Goal: Transaction & Acquisition: Purchase product/service

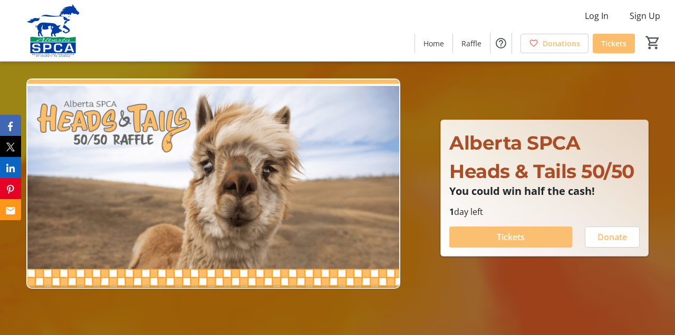
click at [518, 236] on span "Tickets" at bounding box center [511, 237] width 28 height 13
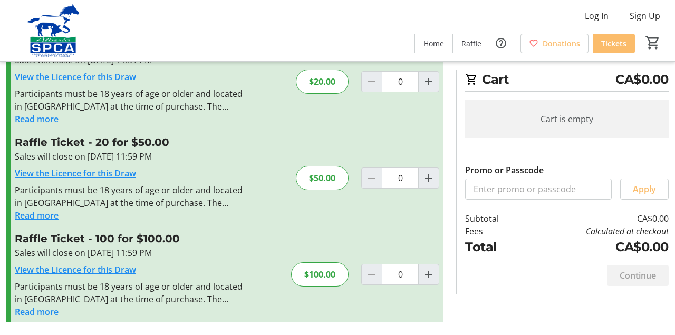
scroll to position [150, 0]
click at [610, 44] on span "Tickets" at bounding box center [613, 43] width 25 height 11
click at [431, 179] on mat-icon "Increment by one" at bounding box center [428, 178] width 13 height 13
type input "1"
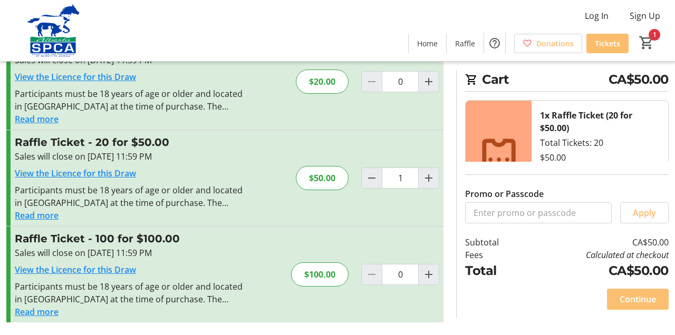
click at [633, 298] on span "Continue" at bounding box center [638, 299] width 36 height 13
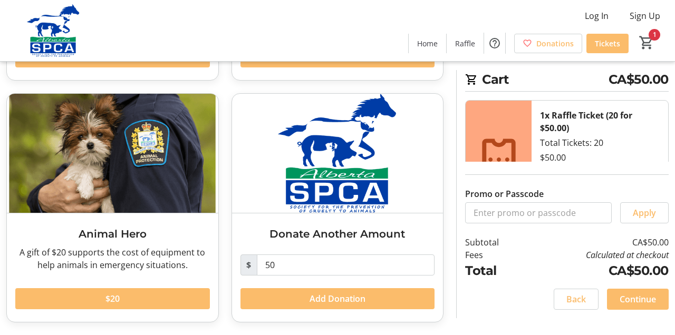
scroll to position [263, 0]
click at [278, 265] on input "50" at bounding box center [346, 265] width 178 height 21
type input "5"
click at [108, 299] on button "$20" at bounding box center [112, 298] width 195 height 21
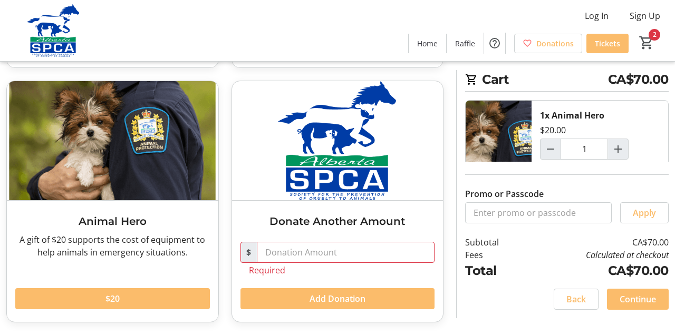
scroll to position [275, 0]
click at [625, 298] on span "Continue" at bounding box center [638, 299] width 36 height 13
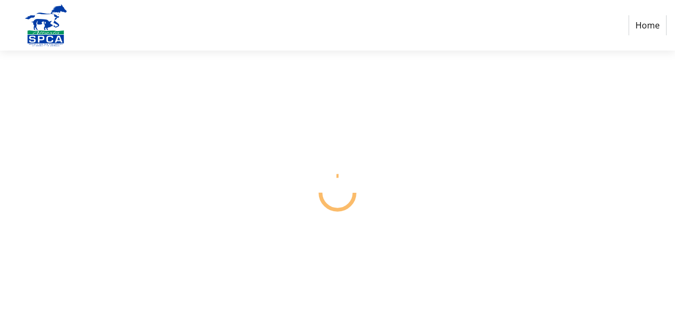
select select "CA"
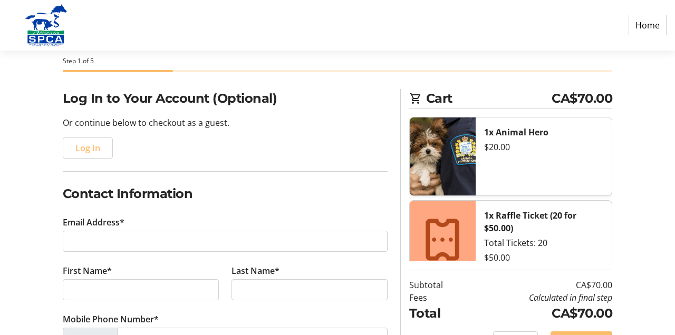
scroll to position [57, 0]
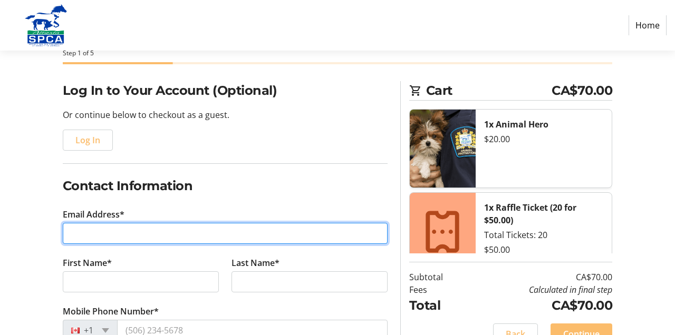
type input "[EMAIL_ADDRESS][DOMAIN_NAME]"
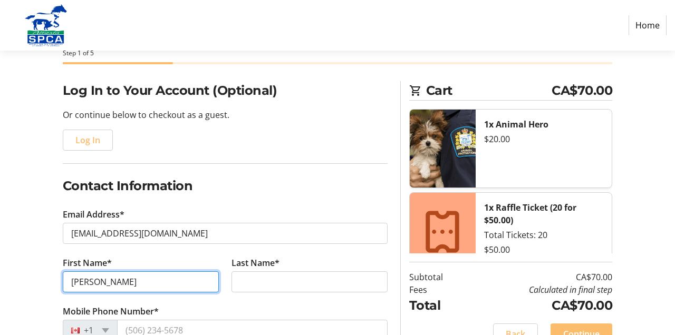
type input "[PERSON_NAME]"
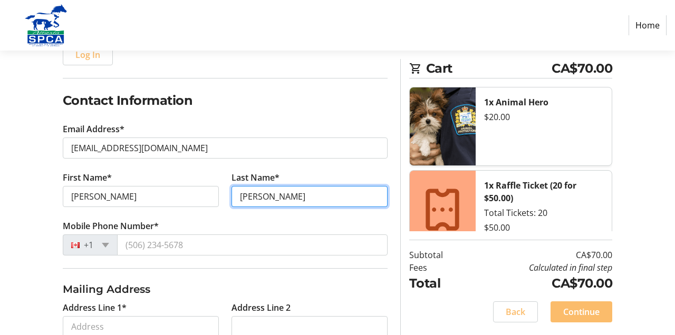
scroll to position [143, 0]
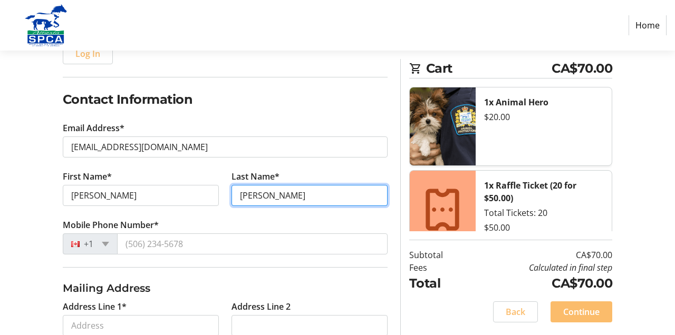
type input "[PERSON_NAME]"
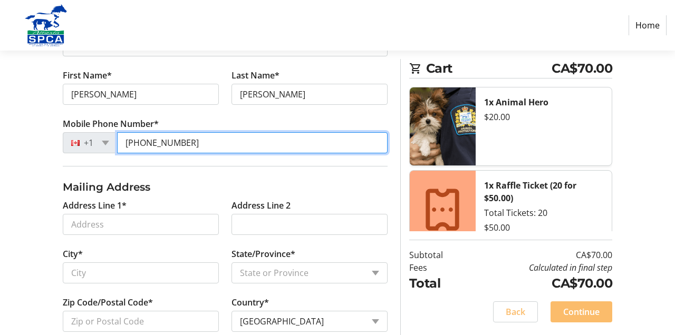
scroll to position [263, 0]
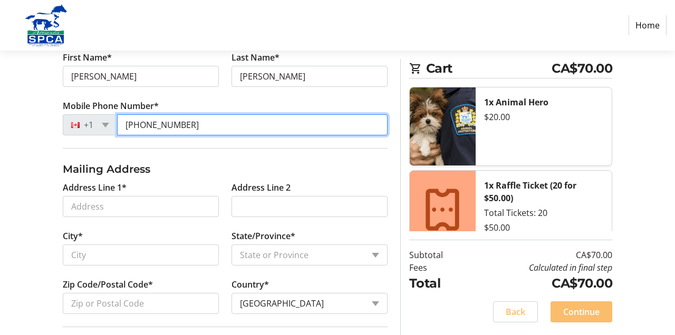
type input "[PHONE_NUMBER]"
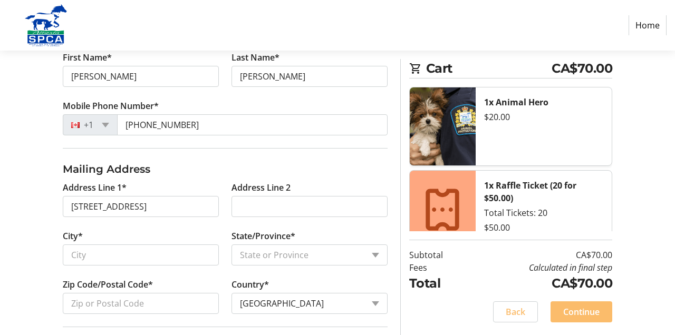
type input "25 Nottingham Estates"
type input "[GEOGRAPHIC_DATA]"
select select "AB"
type input "T8A 5M2"
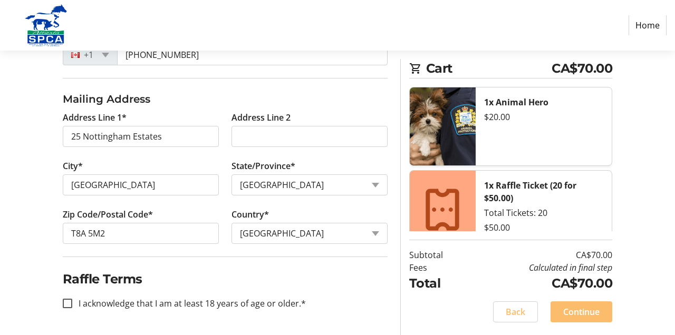
scroll to position [333, 0]
click at [67, 303] on input "I acknowledge that I am at least 18 years of age or older.*" at bounding box center [67, 303] width 9 height 9
checkbox input "true"
click at [579, 313] on span "Continue" at bounding box center [581, 312] width 36 height 13
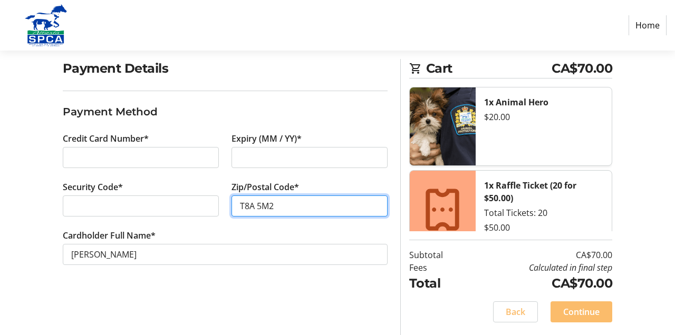
scroll to position [79, 0]
type input "T8A 5M2"
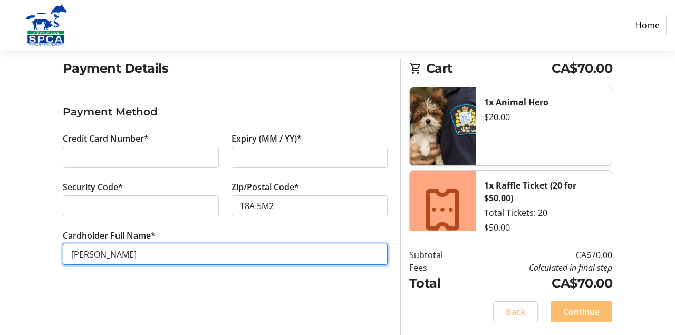
click at [129, 256] on input "[PERSON_NAME]" at bounding box center [225, 254] width 325 height 21
type input "J"
click at [107, 254] on input "[PERSON_NAME]" at bounding box center [225, 254] width 325 height 21
type input "[PERSON_NAME]"
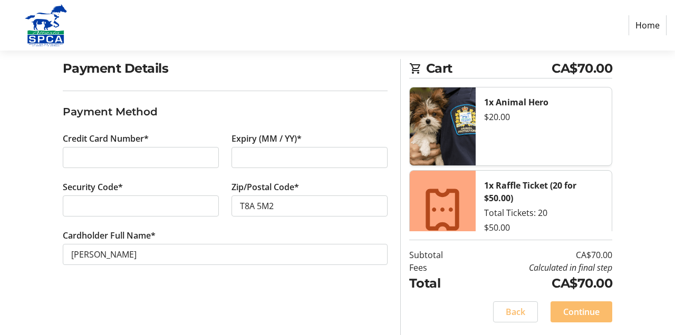
click at [371, 306] on div "Payment Details Payment Method Credit Card Number* Expiry (MM / YY)* Security C…" at bounding box center [224, 197] width 337 height 276
click at [577, 314] on span "Continue" at bounding box center [581, 312] width 36 height 13
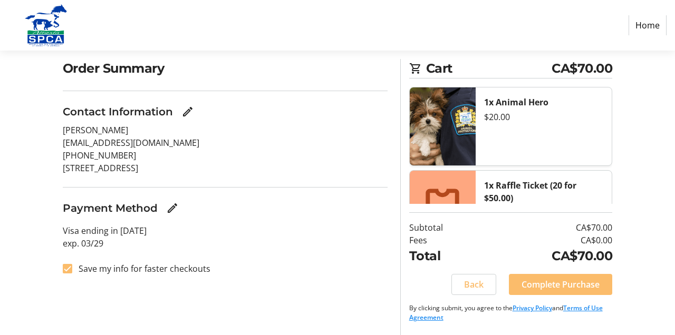
scroll to position [79, 0]
click at [545, 287] on span "Complete Purchase" at bounding box center [561, 284] width 78 height 13
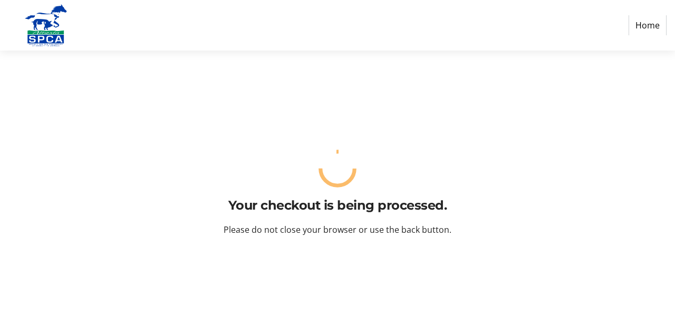
scroll to position [0, 0]
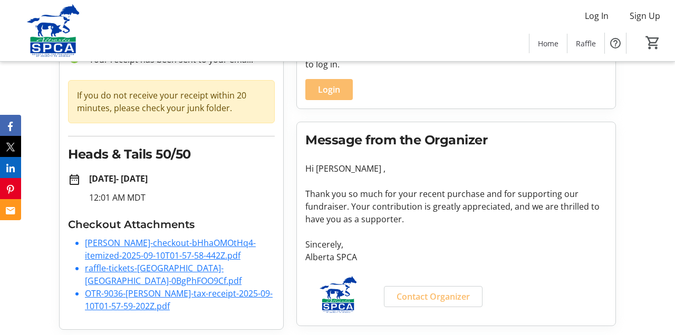
scroll to position [82, 0]
